Goal: Task Accomplishment & Management: Manage account settings

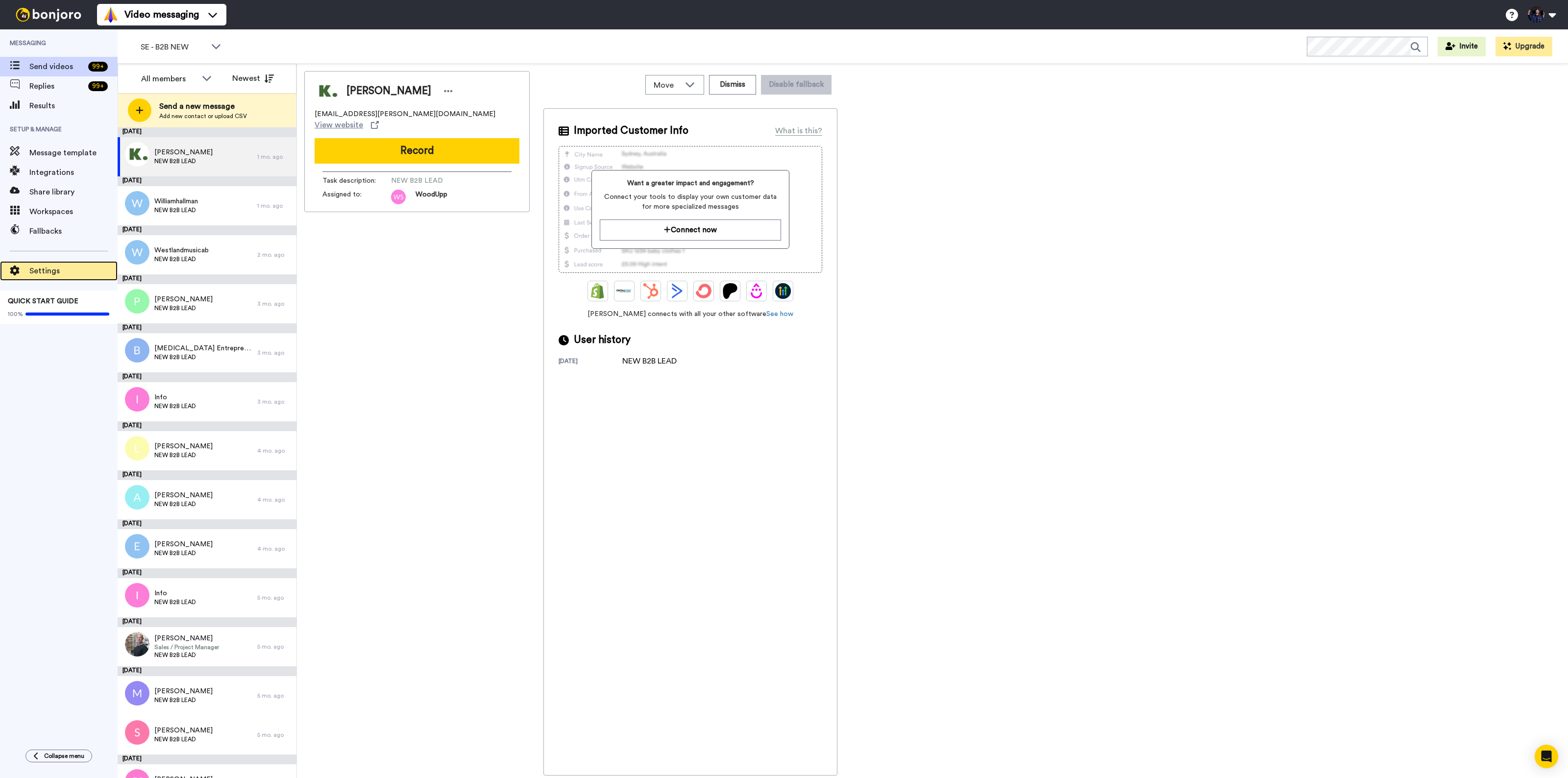
click at [33, 266] on span "Settings" at bounding box center [73, 271] width 88 height 12
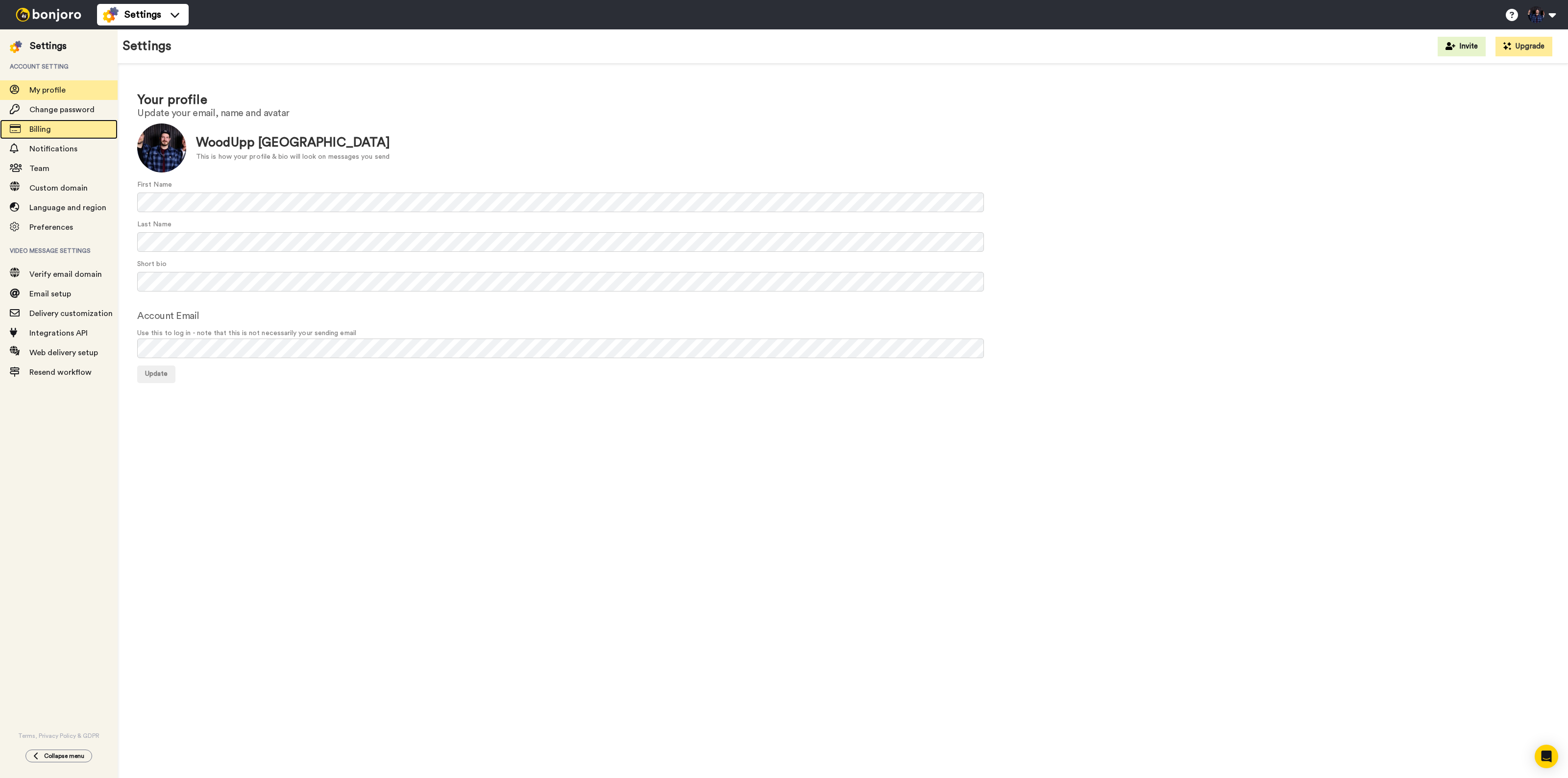
click at [35, 132] on span "Billing" at bounding box center [41, 130] width 22 height 8
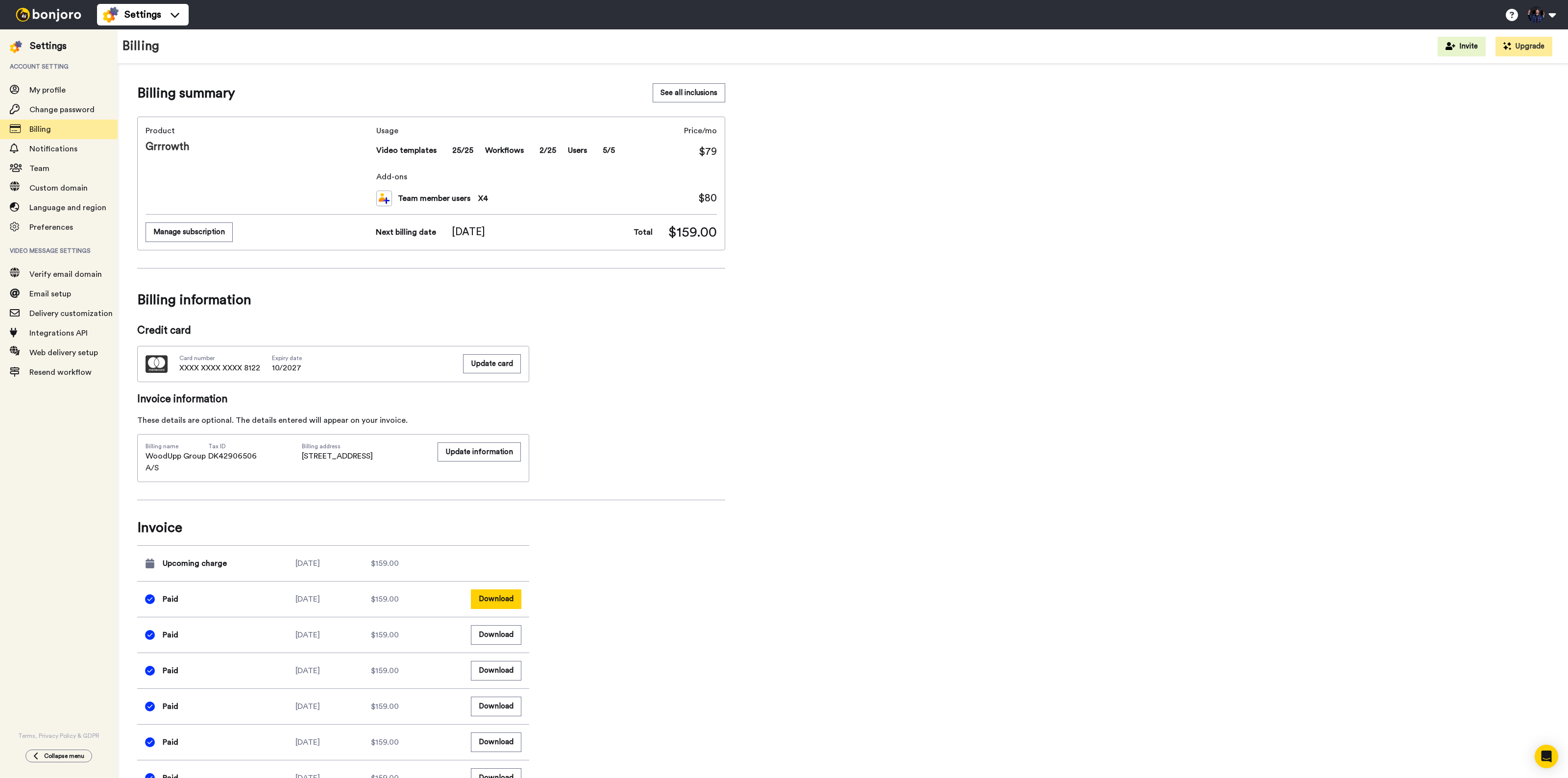
click at [507, 597] on button "Download" at bounding box center [495, 598] width 50 height 19
